Goal: Check status: Check status

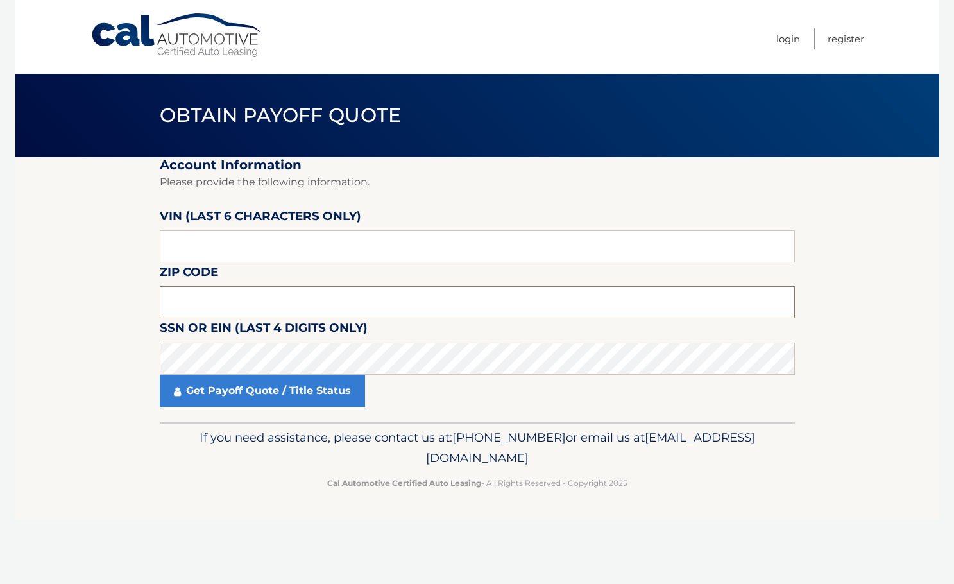
drag, startPoint x: 0, startPoint y: 0, endPoint x: 199, endPoint y: 289, distance: 351.1
click at [199, 289] on input "text" at bounding box center [477, 302] width 635 height 32
type input "11702"
click at [211, 237] on input "text" at bounding box center [477, 246] width 635 height 32
click at [268, 257] on input "text" at bounding box center [477, 246] width 635 height 32
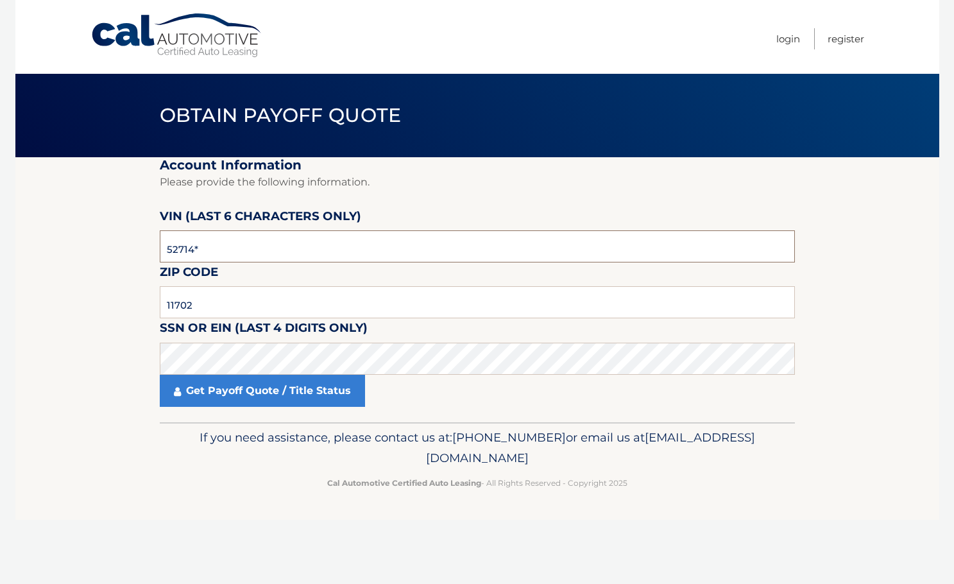
type input "527147"
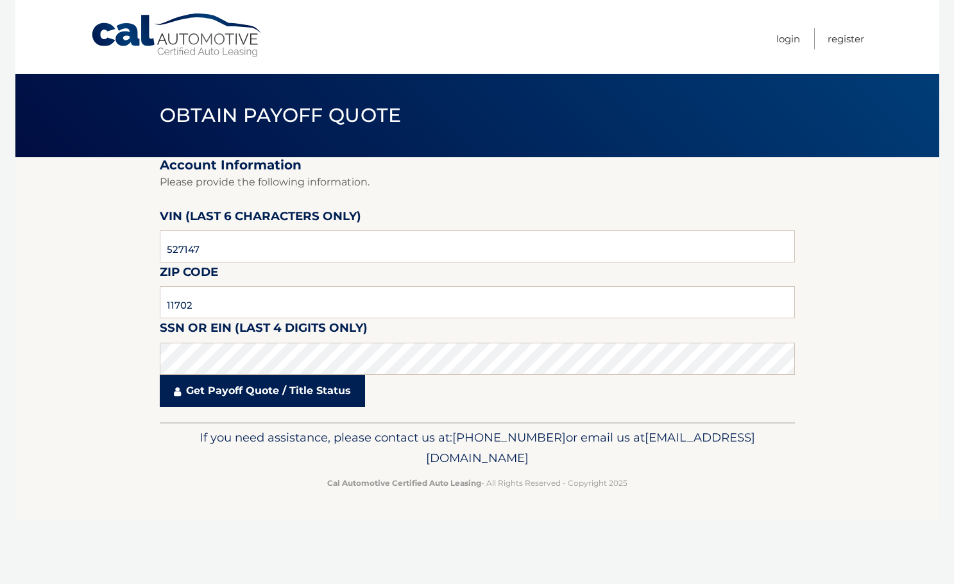
click at [252, 395] on link "Get Payoff Quote / Title Status" at bounding box center [262, 391] width 205 height 32
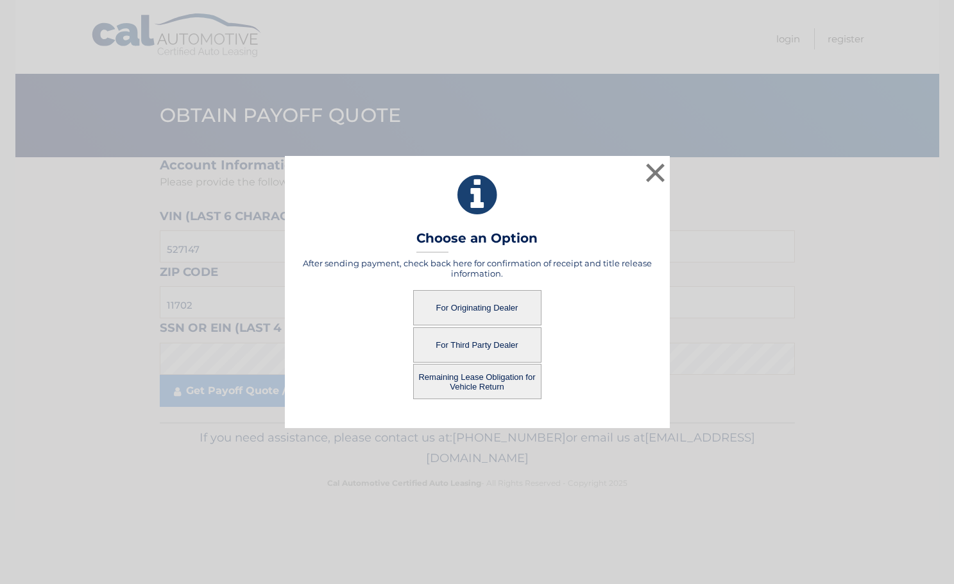
click at [492, 304] on button "For Originating Dealer" at bounding box center [477, 307] width 128 height 35
click at [484, 302] on button "For Originating Dealer" at bounding box center [477, 307] width 128 height 35
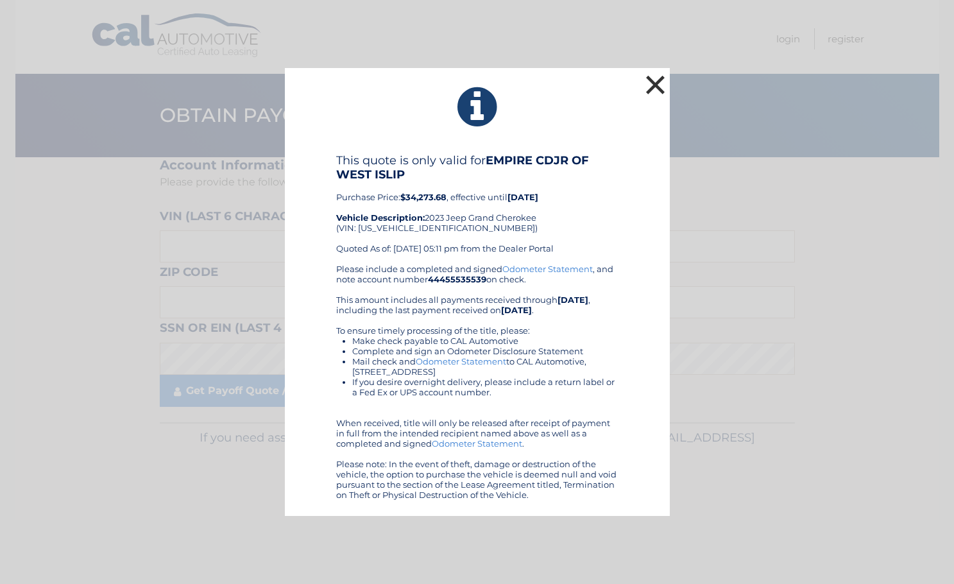
click at [649, 82] on button "×" at bounding box center [656, 85] width 26 height 26
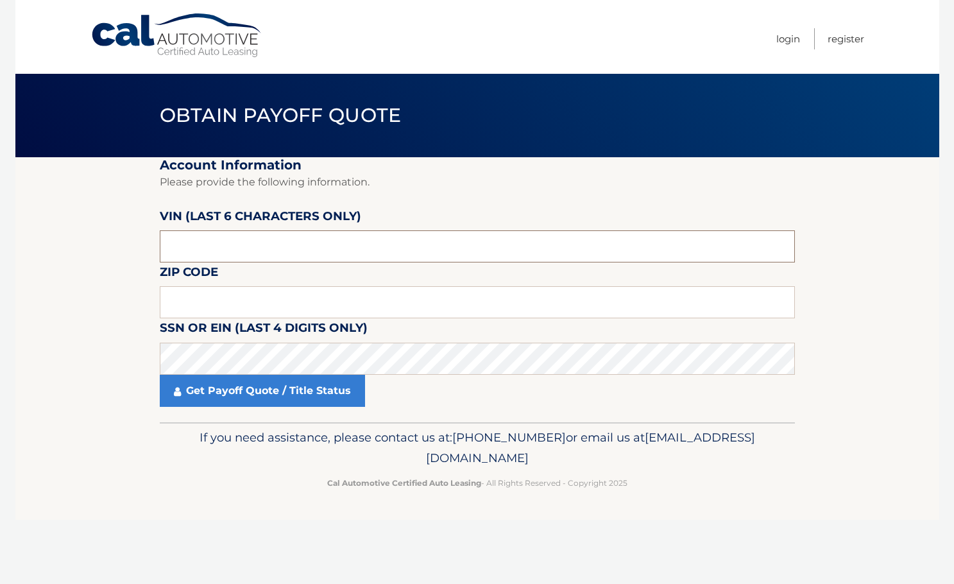
click at [241, 246] on input "text" at bounding box center [477, 246] width 635 height 32
type input "527147"
click at [221, 303] on input "text" at bounding box center [477, 302] width 635 height 32
click at [314, 311] on input "text" at bounding box center [477, 302] width 635 height 32
type input "11702"
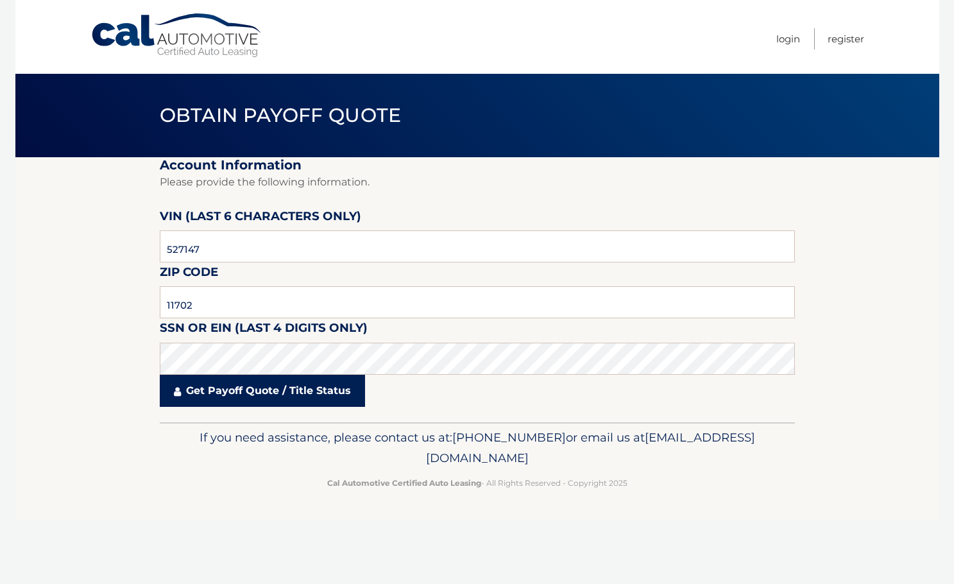
click at [280, 389] on link "Get Payoff Quote / Title Status" at bounding box center [262, 391] width 205 height 32
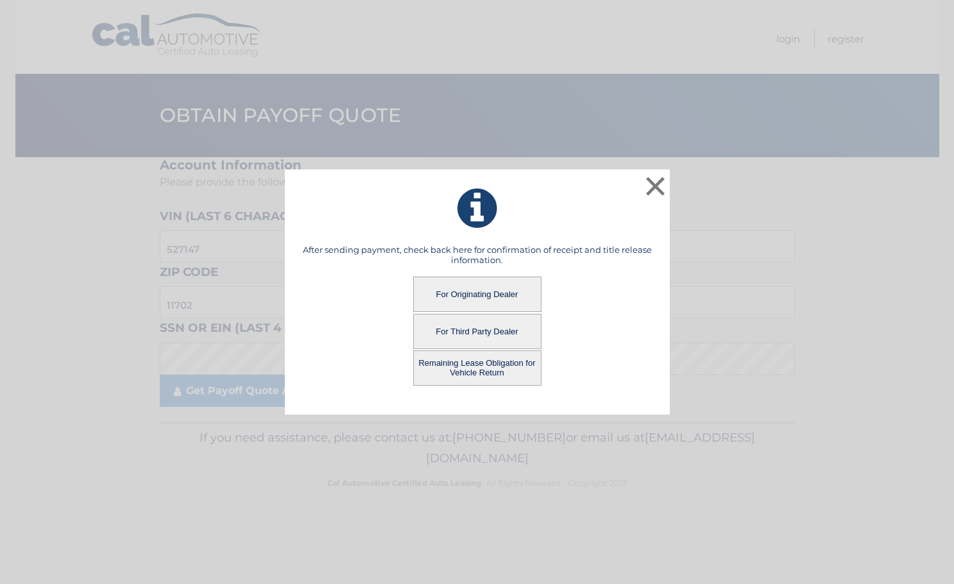
click at [513, 367] on button "Remaining Lease Obligation for Vehicle Return" at bounding box center [477, 367] width 128 height 35
click at [486, 366] on button "Remaining Lease Obligation for Vehicle Return" at bounding box center [477, 367] width 128 height 35
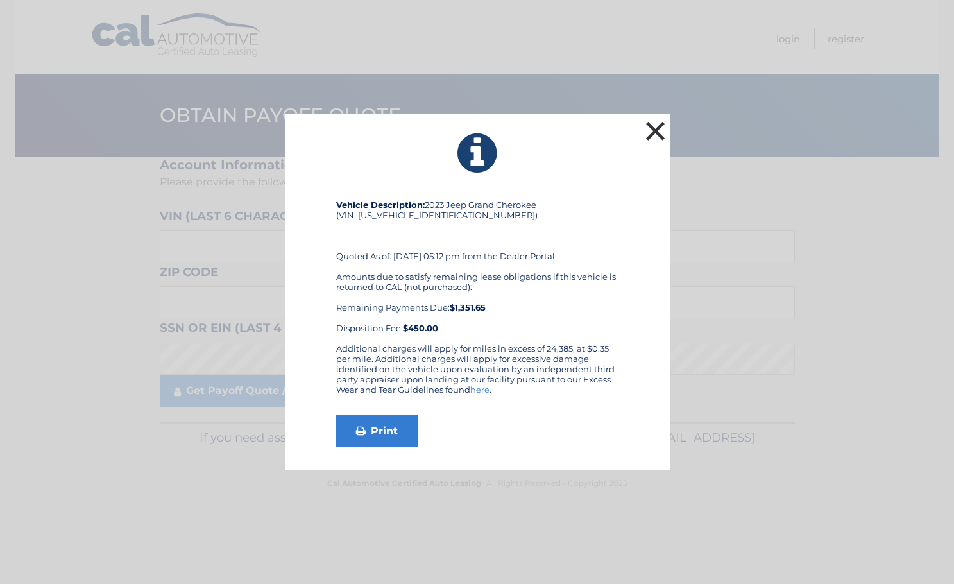
click at [652, 128] on button "×" at bounding box center [656, 131] width 26 height 26
